Goal: Use online tool/utility: Utilize a website feature to perform a specific function

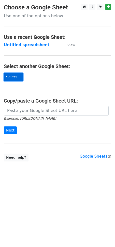
click at [11, 75] on link "Select..." at bounding box center [13, 77] width 19 height 8
